Goal: Task Accomplishment & Management: Use online tool/utility

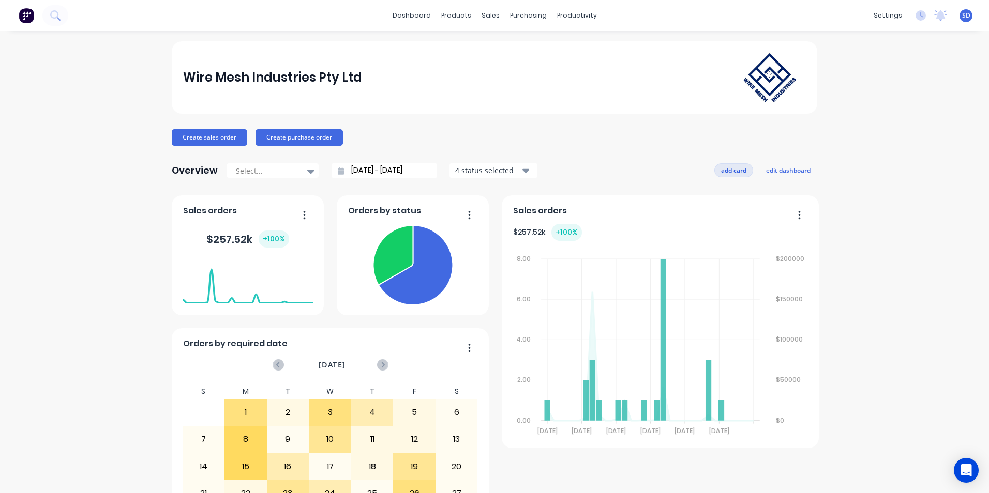
click at [732, 170] on button "add card" at bounding box center [733, 169] width 39 height 13
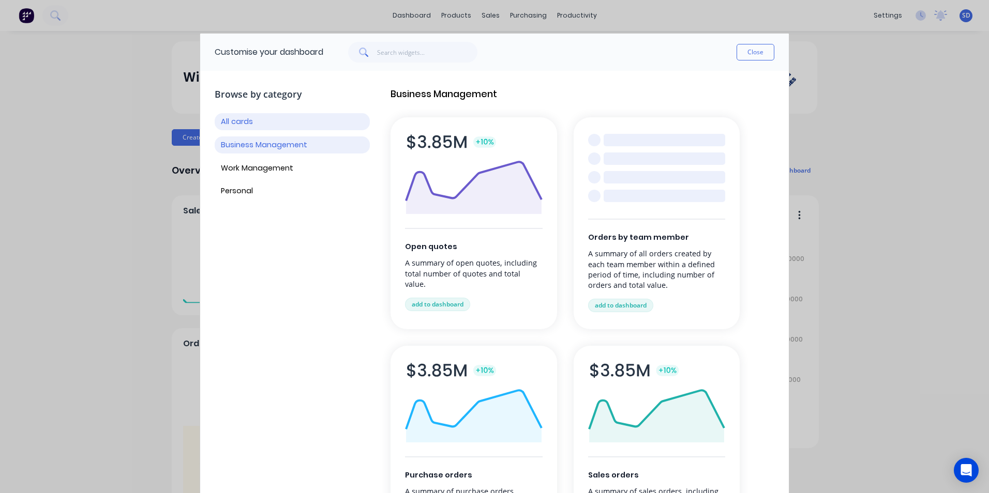
click at [315, 149] on button "Business Management" at bounding box center [292, 145] width 155 height 17
click at [314, 173] on button "Work Management" at bounding box center [292, 168] width 155 height 17
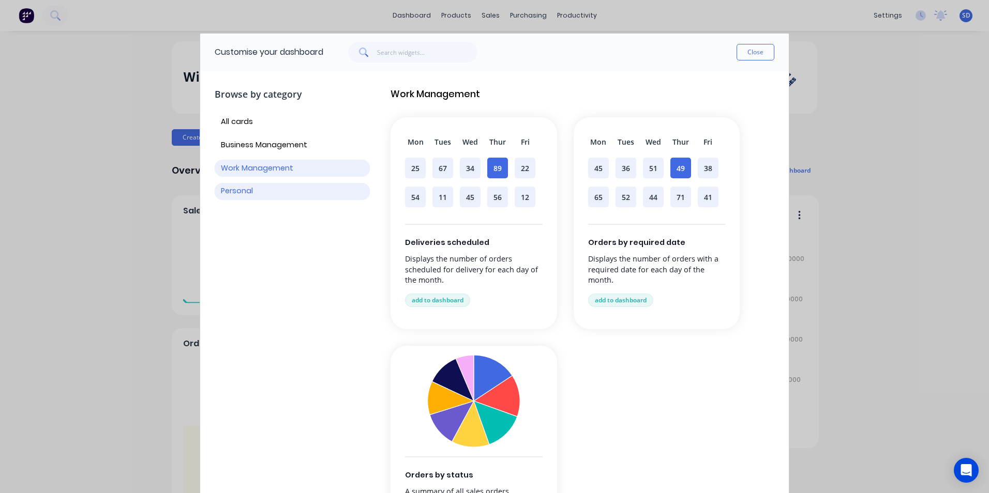
click at [313, 183] on button "Personal" at bounding box center [292, 191] width 155 height 17
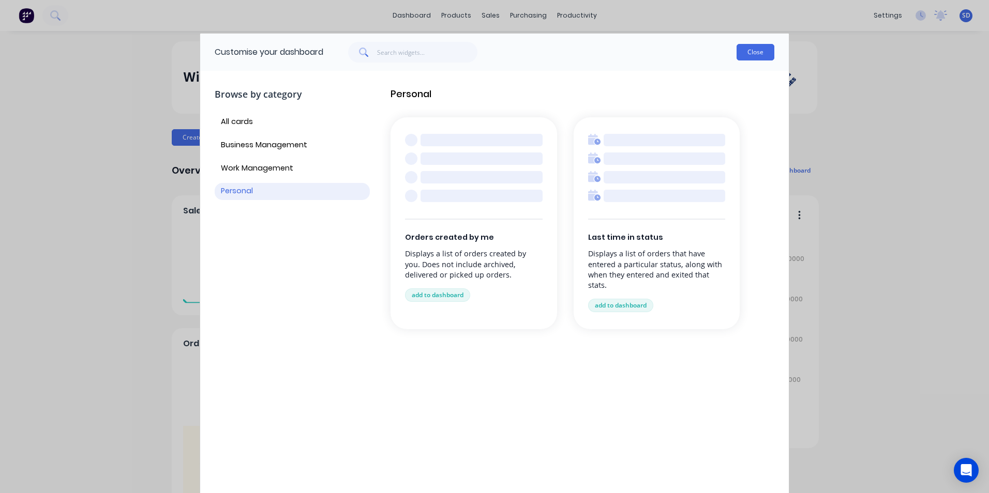
click at [767, 53] on button "Close" at bounding box center [756, 52] width 38 height 17
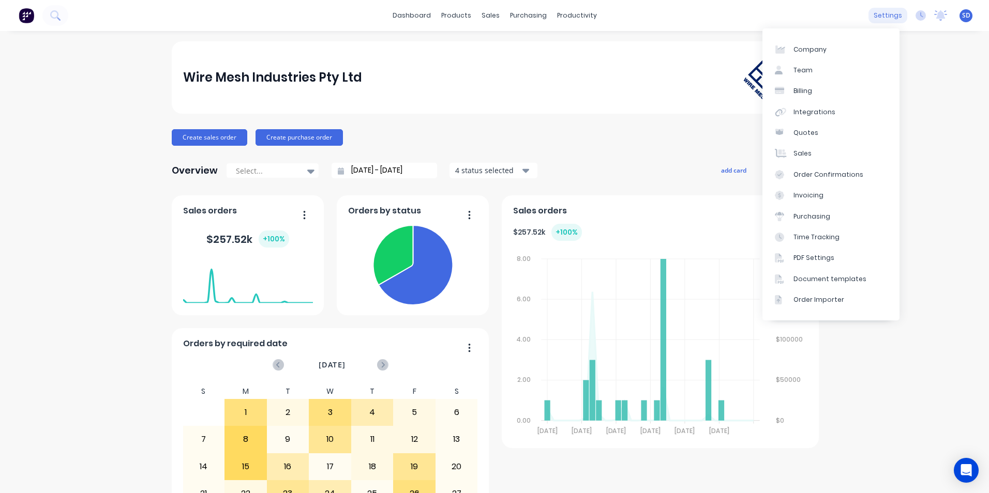
click at [892, 15] on div "settings" at bounding box center [887, 16] width 39 height 16
click at [807, 277] on div "Document templates" at bounding box center [829, 279] width 73 height 9
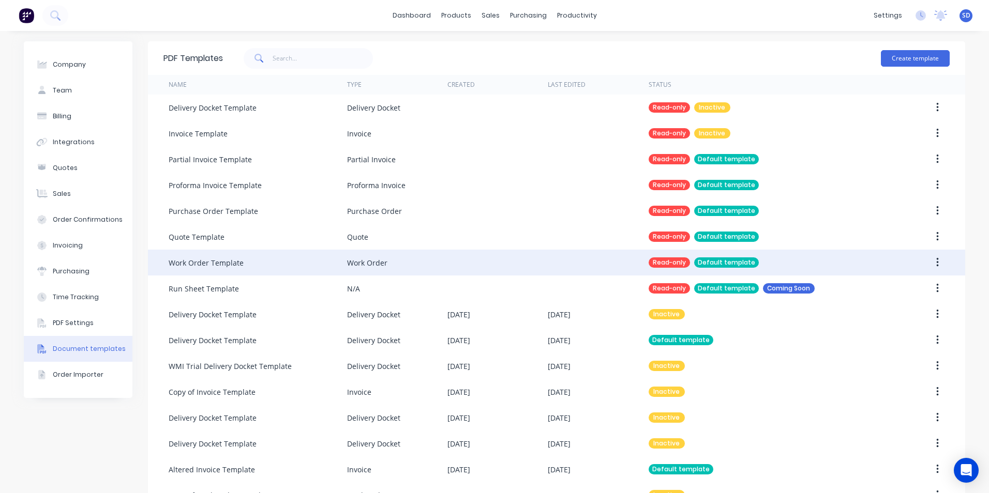
click at [573, 262] on div at bounding box center [598, 263] width 100 height 26
click at [529, 268] on div at bounding box center [497, 263] width 100 height 26
click at [936, 264] on icon "button" at bounding box center [937, 262] width 3 height 11
click at [915, 258] on div "Duplicate" at bounding box center [916, 263] width 67 height 26
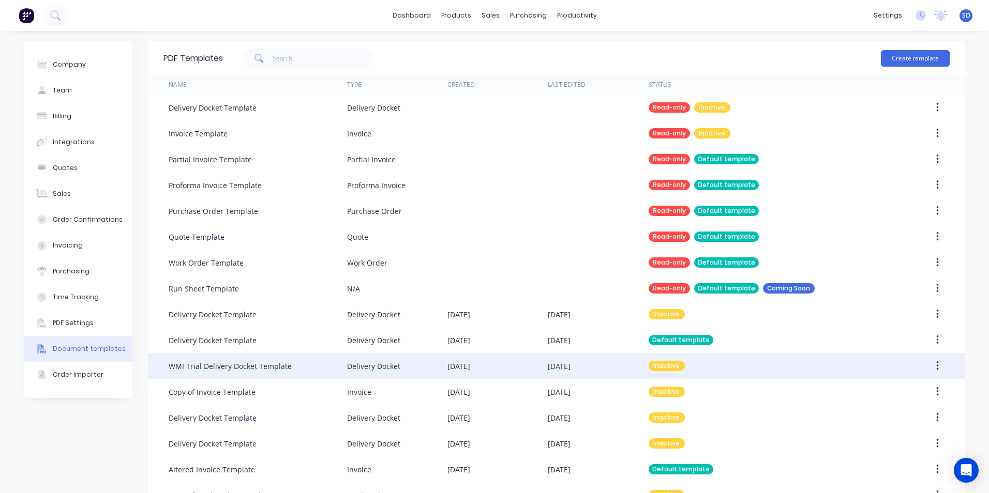
click at [470, 364] on div "[DATE]" at bounding box center [458, 366] width 23 height 11
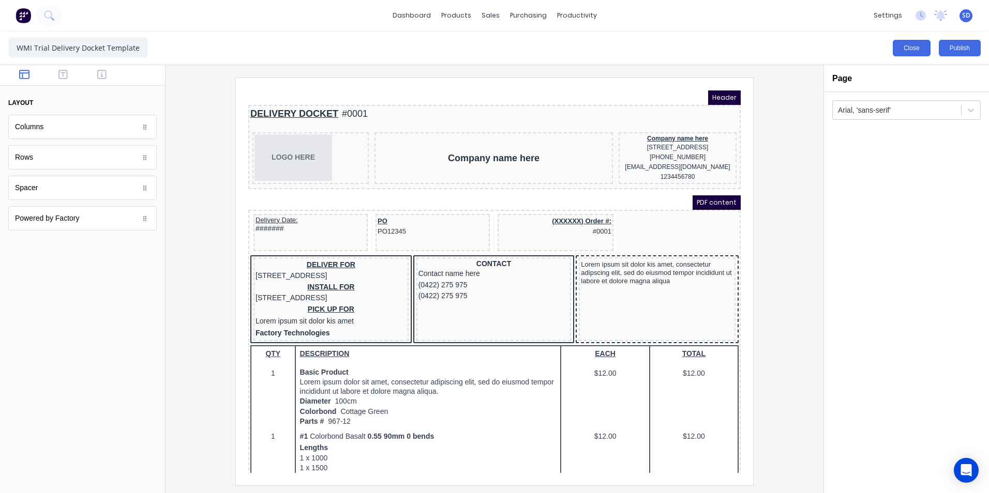
click at [920, 53] on button "Close" at bounding box center [912, 48] width 38 height 17
